Goal: Information Seeking & Learning: Learn about a topic

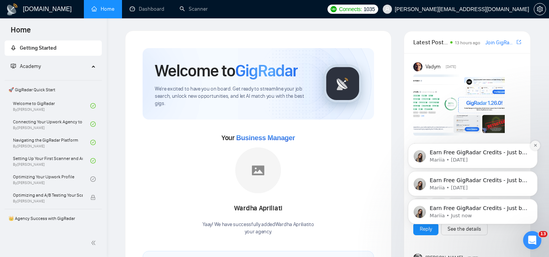
click at [535, 146] on icon "Dismiss notification" at bounding box center [535, 145] width 4 height 4
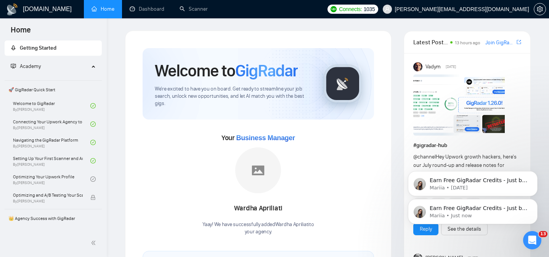
click at [540, 175] on div "Earn Free GigRadar Credits - Just by Sharing Your Story! 💬 Want more credits fo…" at bounding box center [473, 175] width 140 height 95
click at [536, 173] on icon "Dismiss notification" at bounding box center [535, 173] width 3 height 3
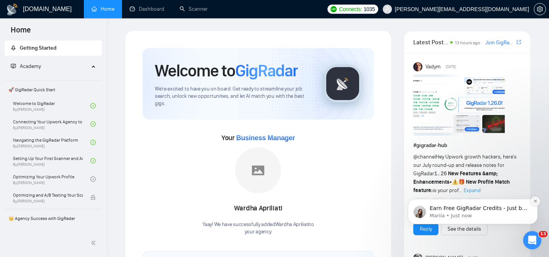
click at [536, 202] on icon "Dismiss notification" at bounding box center [535, 201] width 4 height 4
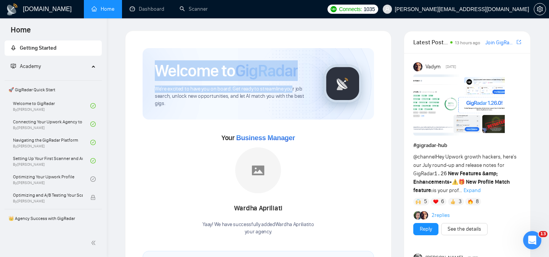
drag, startPoint x: 156, startPoint y: 71, endPoint x: 290, endPoint y: 87, distance: 134.3
click at [290, 87] on div "Welcome to GigRadar We're excited to have you on board. Get ready to streamline…" at bounding box center [233, 83] width 157 height 47
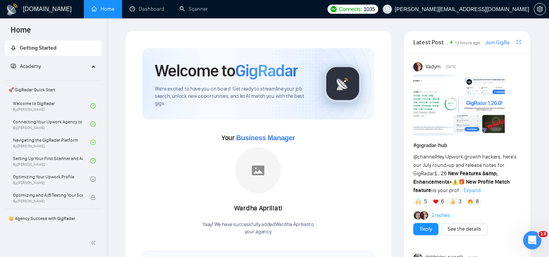
click at [164, 102] on span "We're excited to have you on board. Get ready to streamline your job search, un…" at bounding box center [233, 96] width 157 height 22
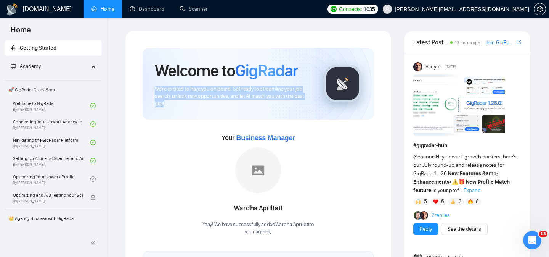
drag, startPoint x: 164, startPoint y: 104, endPoint x: 154, endPoint y: 90, distance: 16.9
click at [154, 90] on div "Welcome to GigRadar We're excited to have you on board. Get ready to streamline…" at bounding box center [258, 83] width 231 height 71
click at [230, 91] on span "We're excited to have you on board. Get ready to streamline your job search, un…" at bounding box center [233, 96] width 157 height 22
drag, startPoint x: 156, startPoint y: 88, endPoint x: 169, endPoint y: 104, distance: 20.3
click at [169, 104] on span "We're excited to have you on board. Get ready to streamline your job search, un…" at bounding box center [233, 96] width 157 height 22
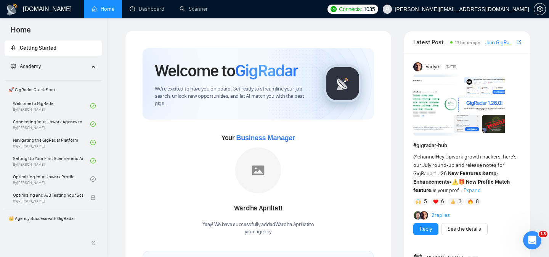
click at [172, 136] on div "Your Business Manager Wardha Apriliati Yaay! We have successfully added Wardha …" at bounding box center [258, 184] width 231 height 104
click at [145, 8] on link "Dashboard" at bounding box center [147, 9] width 35 height 6
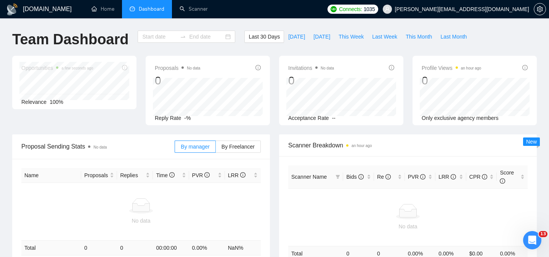
type input "[DATE]"
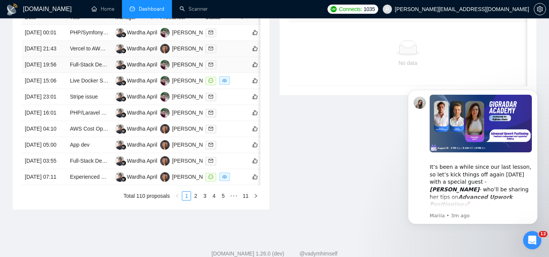
scroll to position [440, 0]
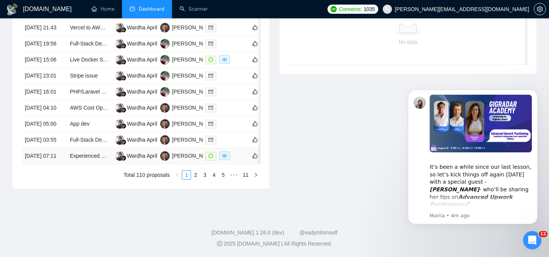
click at [239, 151] on div at bounding box center [224, 155] width 39 height 9
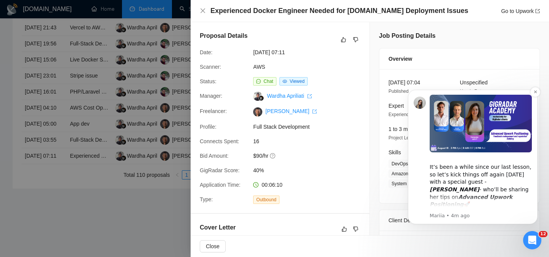
click at [421, 122] on div "​It’s been a while since our last lesson, so let’s kick things off again next M…" at bounding box center [473, 157] width 118 height 124
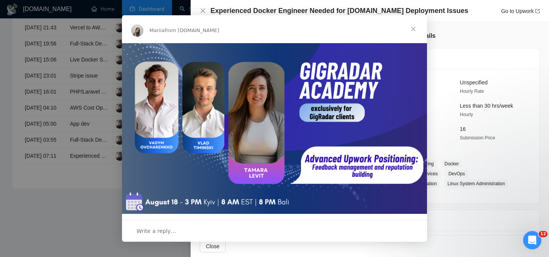
scroll to position [0, 0]
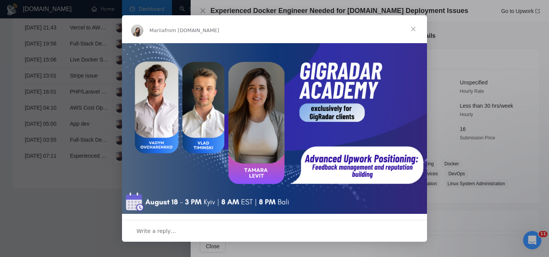
click at [412, 29] on span "Close" at bounding box center [413, 28] width 27 height 27
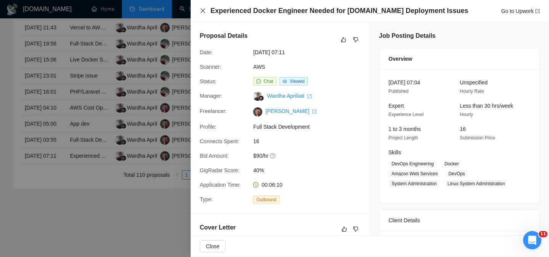
click at [204, 12] on icon "close" at bounding box center [203, 11] width 6 height 6
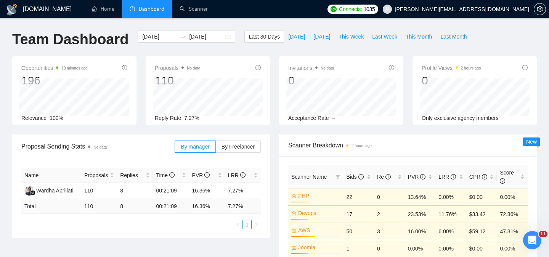
click at [142, 8] on span "Dashboard" at bounding box center [152, 9] width 26 height 6
click at [293, 169] on th "Scanner Name" at bounding box center [315, 176] width 55 height 23
